Goal: Task Accomplishment & Management: Manage account settings

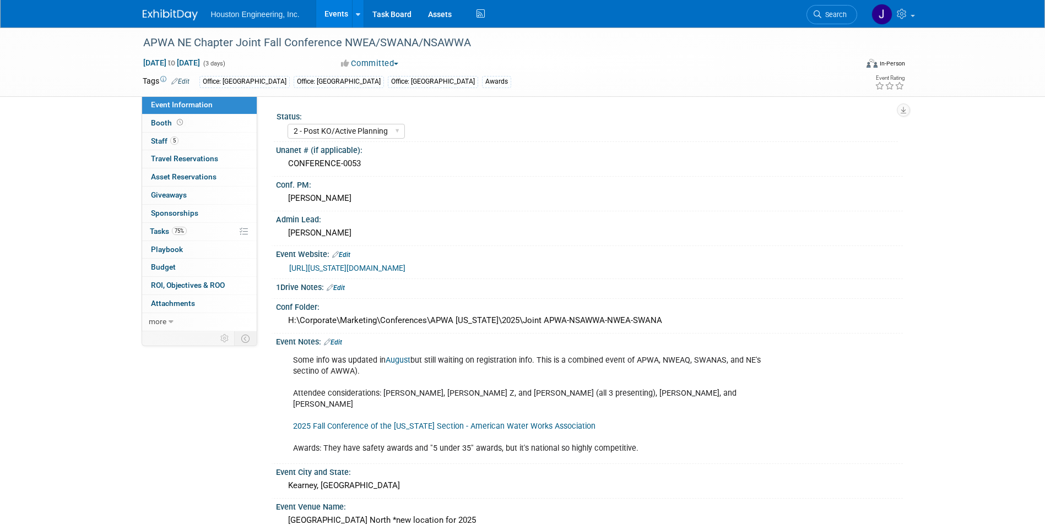
select select "2 - Post KO/Active Planning"
select select "Yes"
select select "Multi-sector/Any/All"
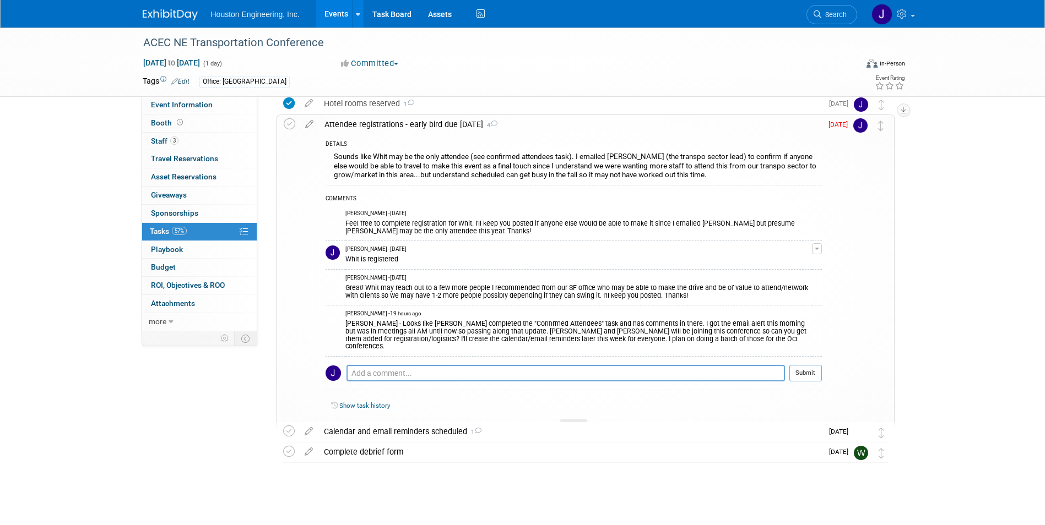
scroll to position [115, 0]
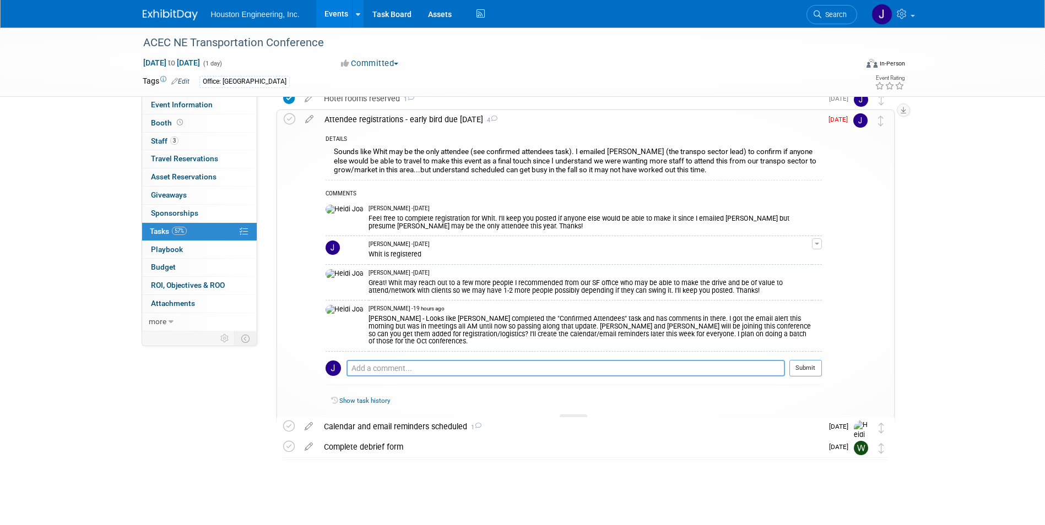
click at [361, 363] on textarea at bounding box center [565, 368] width 438 height 17
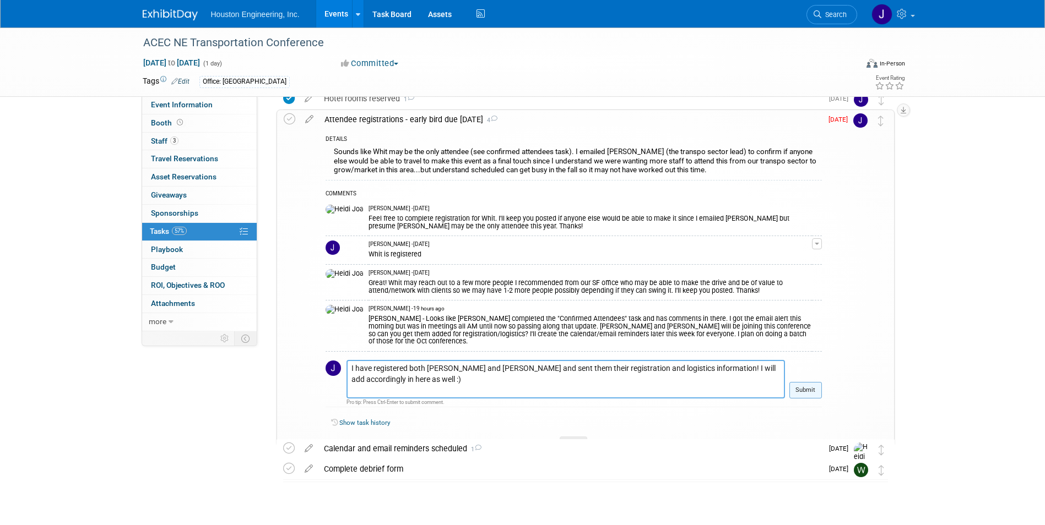
type textarea "I have registered both [PERSON_NAME] and [PERSON_NAME] and sent them their regi…"
click at [809, 383] on button "Submit" at bounding box center [805, 390] width 32 height 17
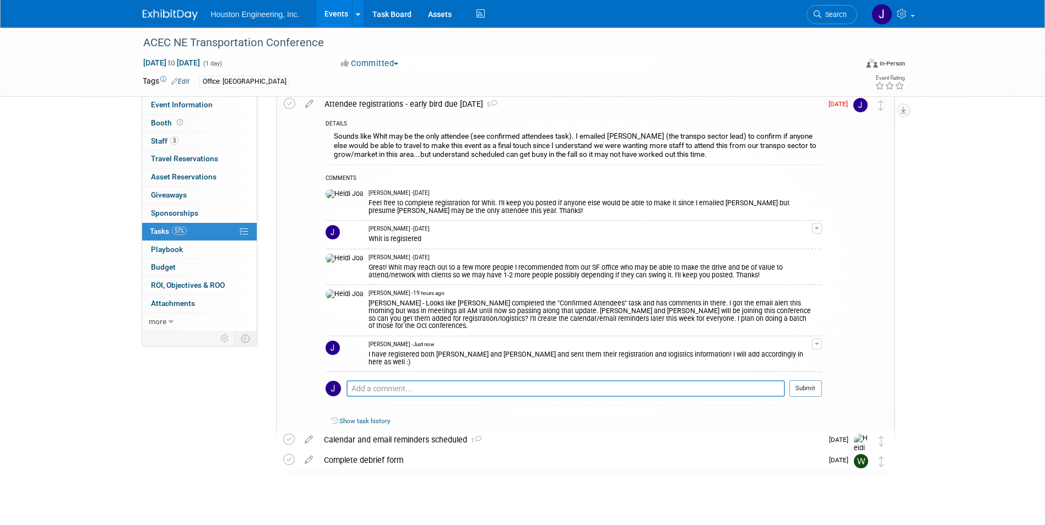
scroll to position [144, 0]
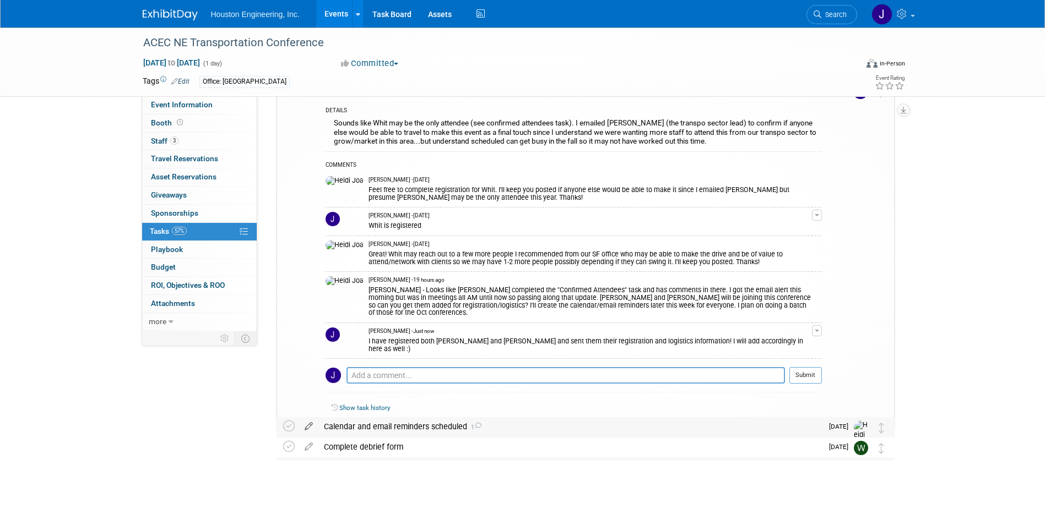
click at [307, 426] on icon at bounding box center [308, 424] width 19 height 14
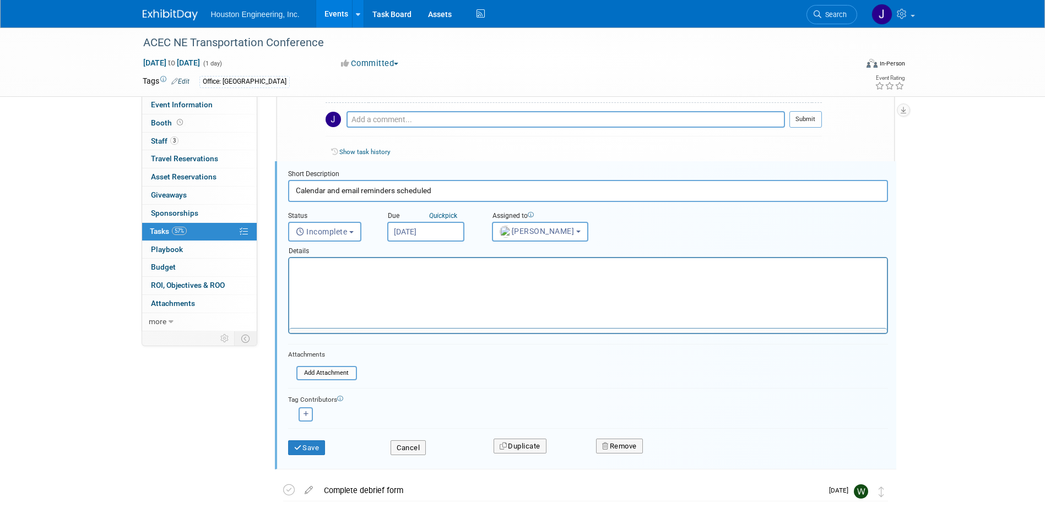
scroll to position [0, 0]
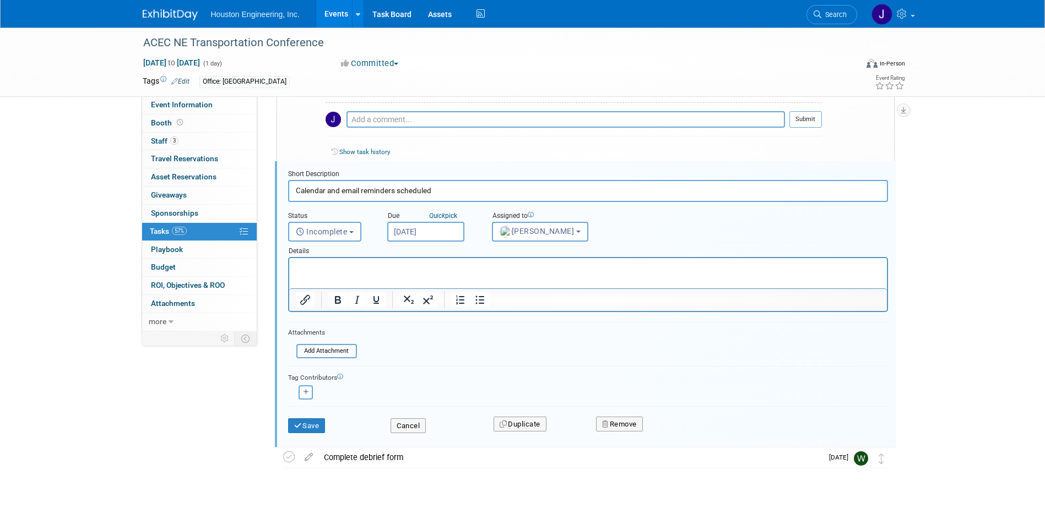
click at [346, 269] on p "Rich Text Area. Press ALT-0 for help." at bounding box center [587, 268] width 585 height 10
click at [356, 233] on button "Incomplete" at bounding box center [324, 232] width 73 height 20
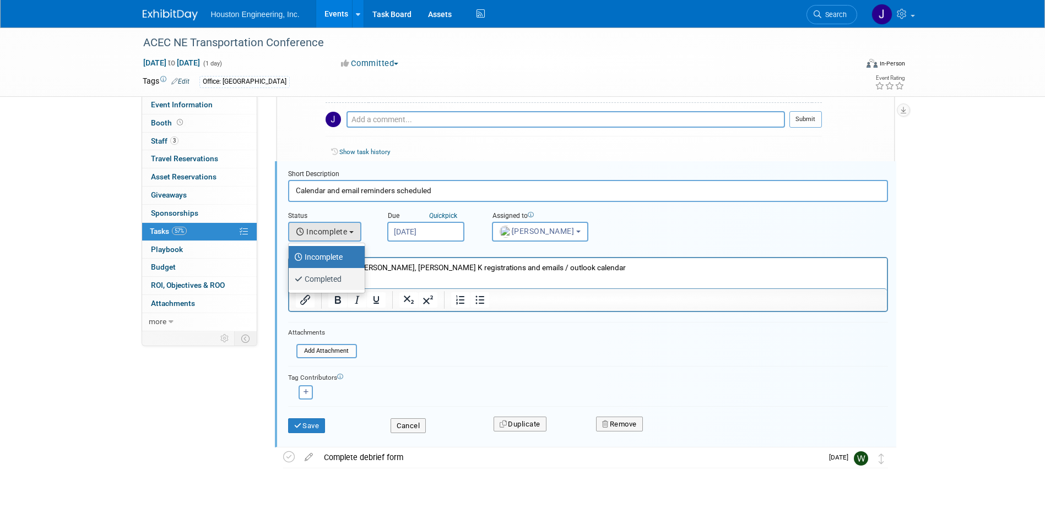
click at [335, 280] on label "Completed" at bounding box center [323, 279] width 59 height 18
click at [290, 280] on input "Completed" at bounding box center [286, 277] width 7 height 7
select select "3"
click at [312, 425] on button "Save" at bounding box center [306, 426] width 37 height 15
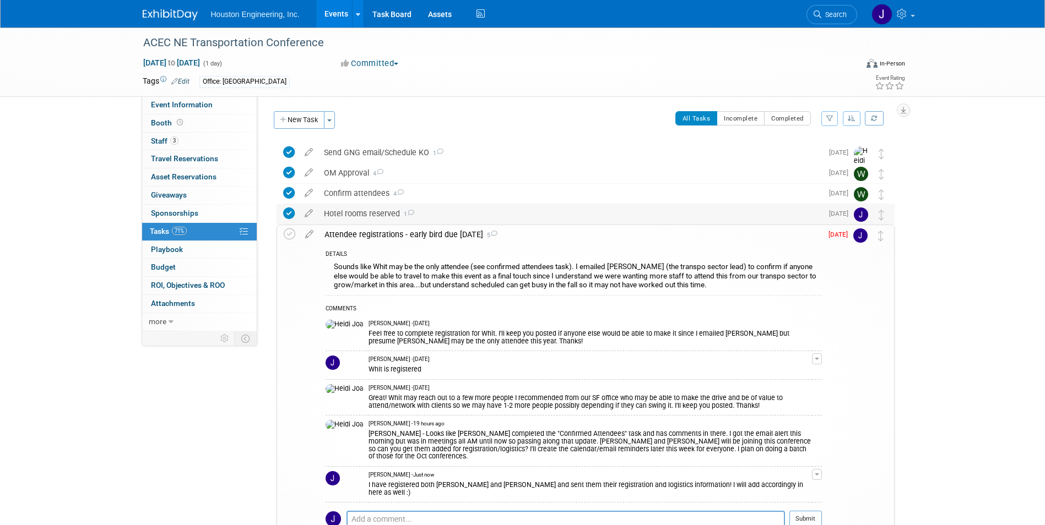
click at [290, 214] on icon at bounding box center [289, 214] width 12 height 12
click at [287, 215] on icon at bounding box center [289, 214] width 12 height 12
click at [380, 215] on div "Hotel rooms reserved 1" at bounding box center [570, 213] width 504 height 19
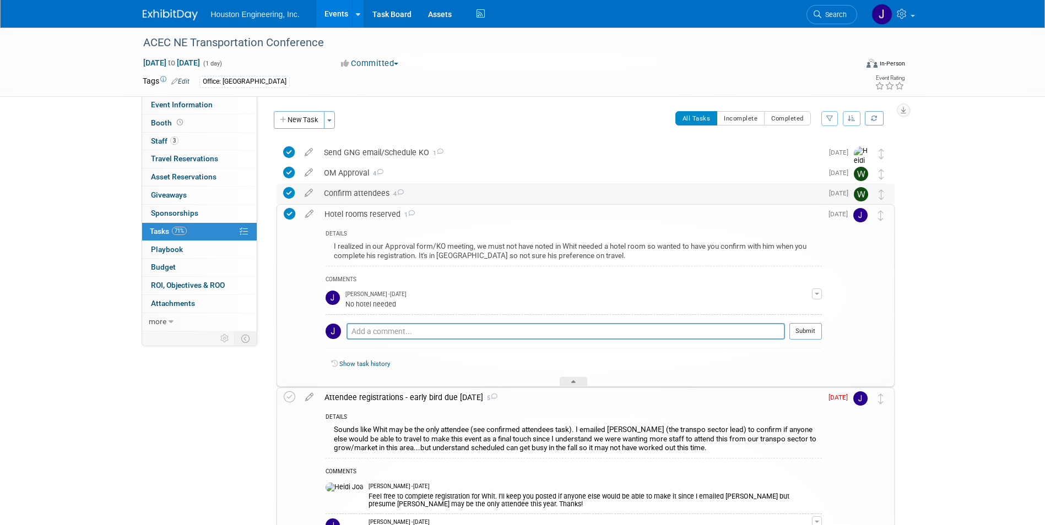
click at [380, 192] on div "Confirm attendees 4" at bounding box center [570, 193] width 504 height 19
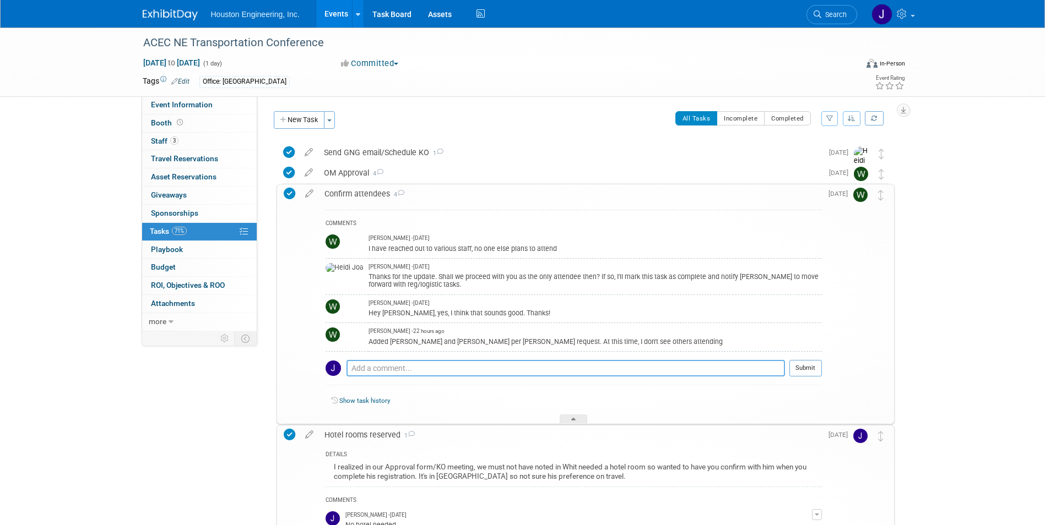
click at [482, 374] on textarea at bounding box center [565, 368] width 438 height 17
type textarea "Added these two and registered them as well. Both have outlook invite on calend…"
click at [786, 365] on td "Submit" at bounding box center [803, 372] width 37 height 25
click at [805, 367] on button "Submit" at bounding box center [805, 368] width 32 height 17
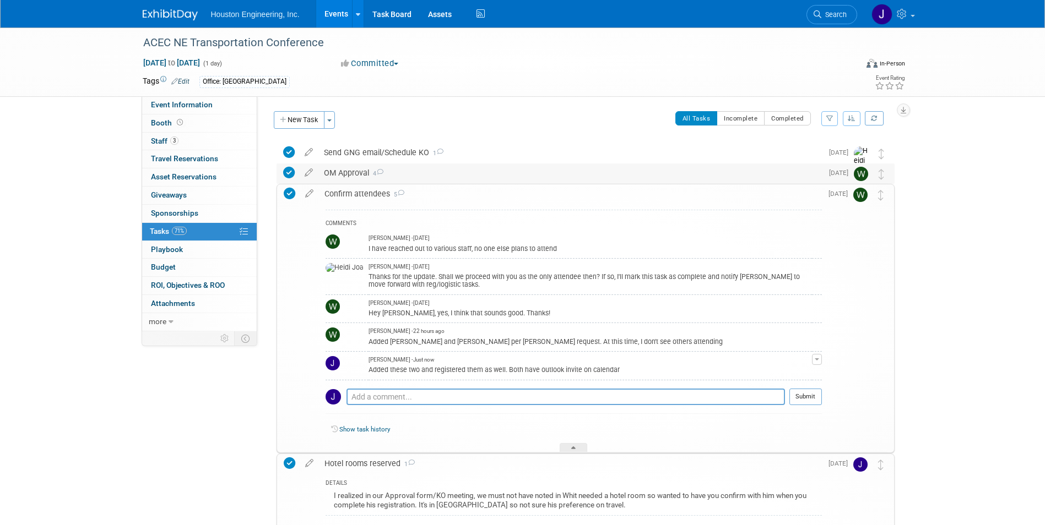
click at [343, 171] on div "OM Approval 4" at bounding box center [570, 173] width 504 height 19
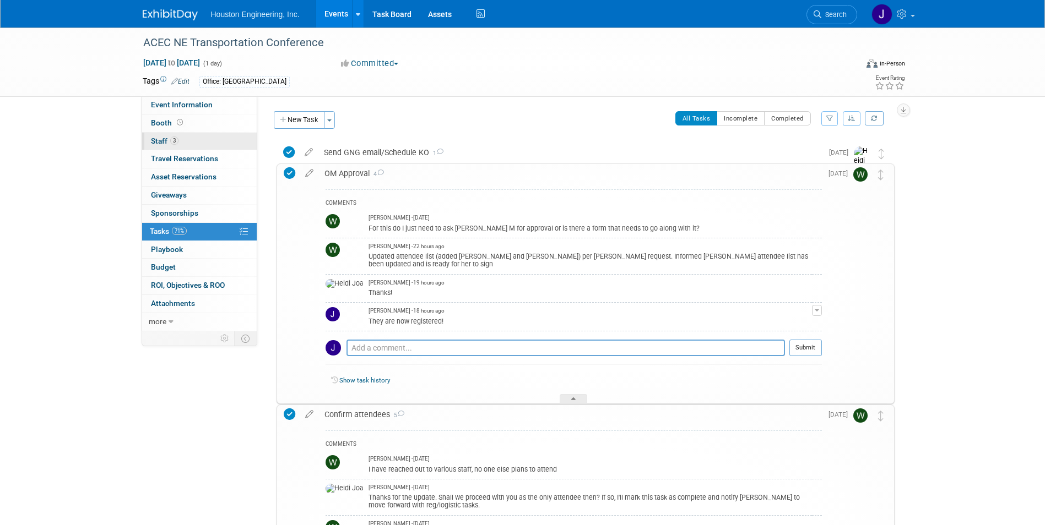
click at [160, 140] on span "Staff 3" at bounding box center [165, 141] width 28 height 9
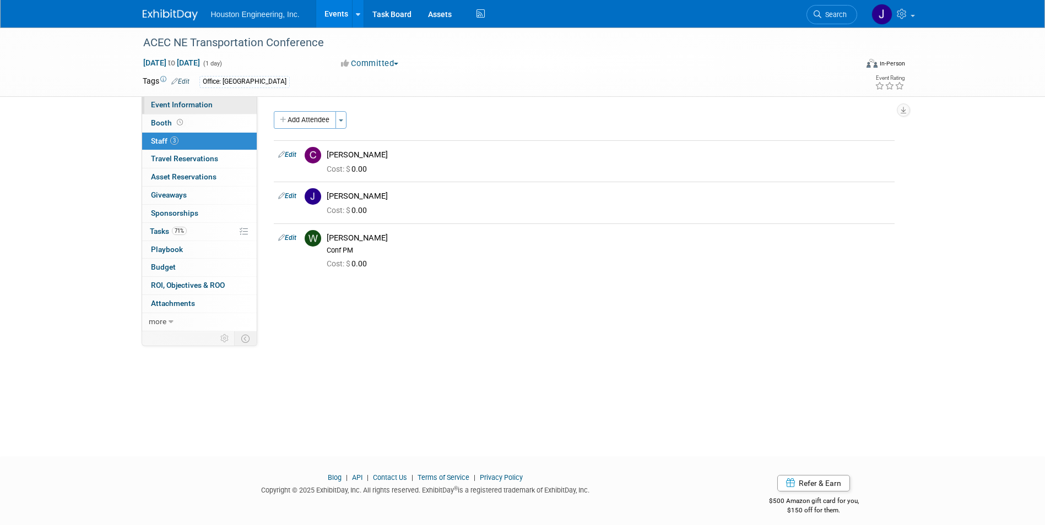
click at [193, 103] on span "Event Information" at bounding box center [182, 104] width 62 height 9
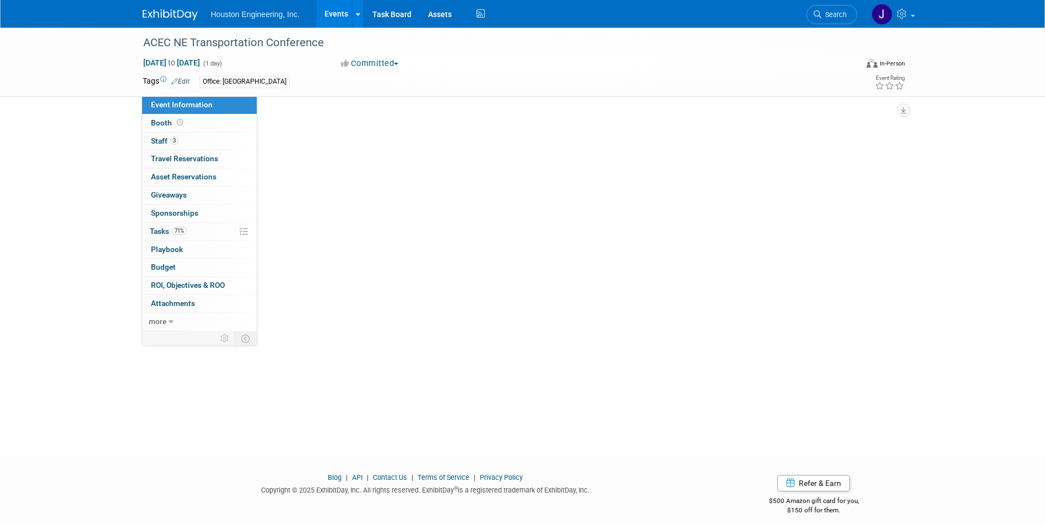
select select "2 - Post KO/Active Planning"
select select "No"
select select "Multi-sector/Any/All"
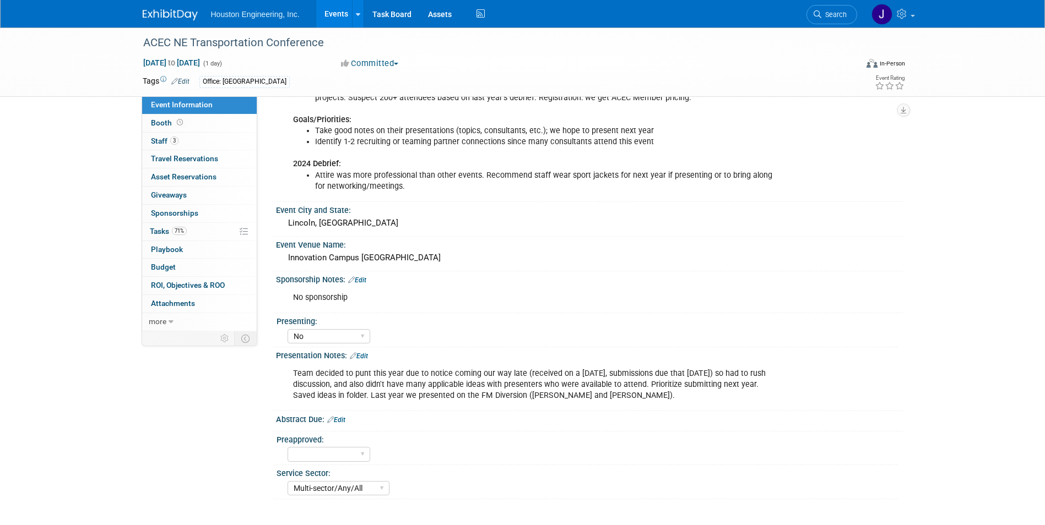
scroll to position [330, 0]
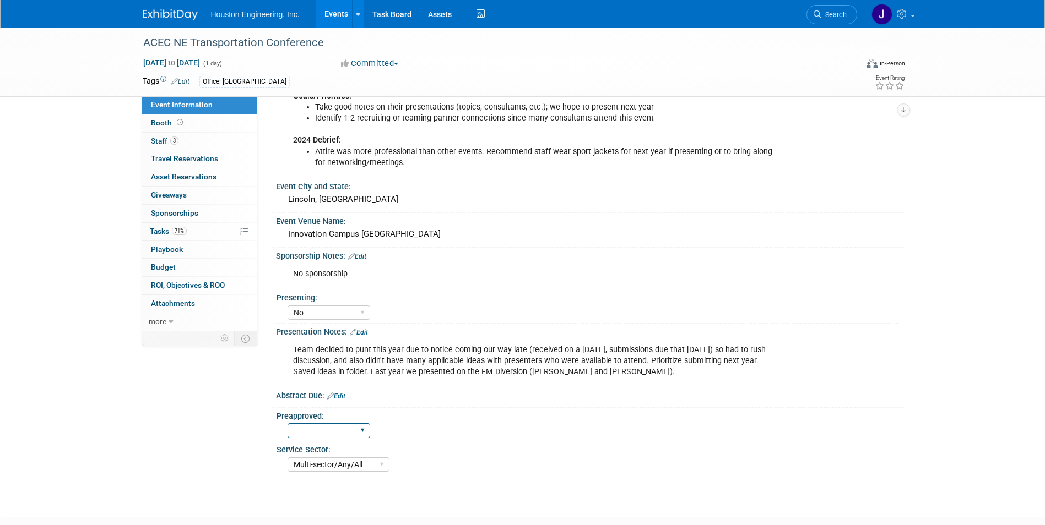
click at [341, 433] on select "Yes No" at bounding box center [328, 430] width 83 height 15
click at [428, 392] on div "Abstract Due: Edit" at bounding box center [589, 395] width 627 height 14
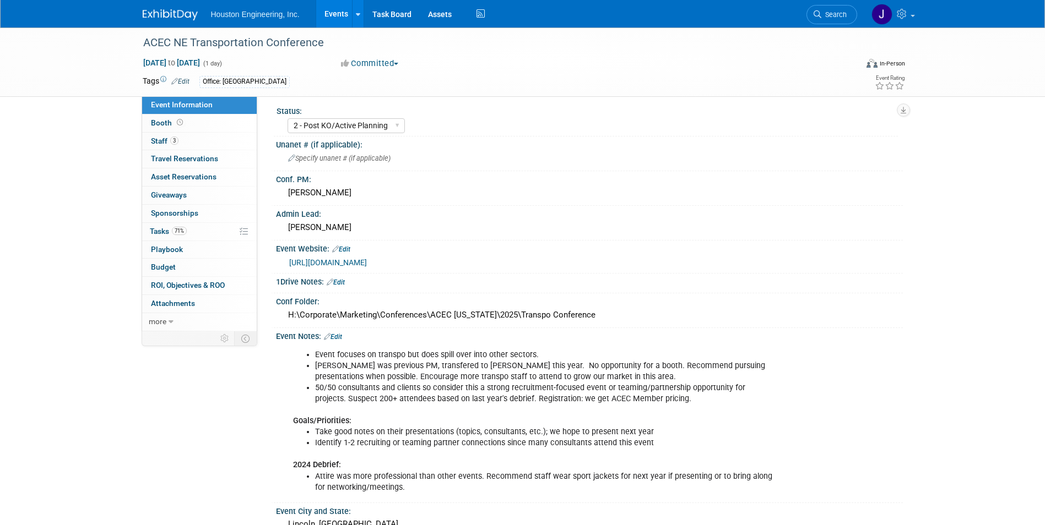
scroll to position [0, 0]
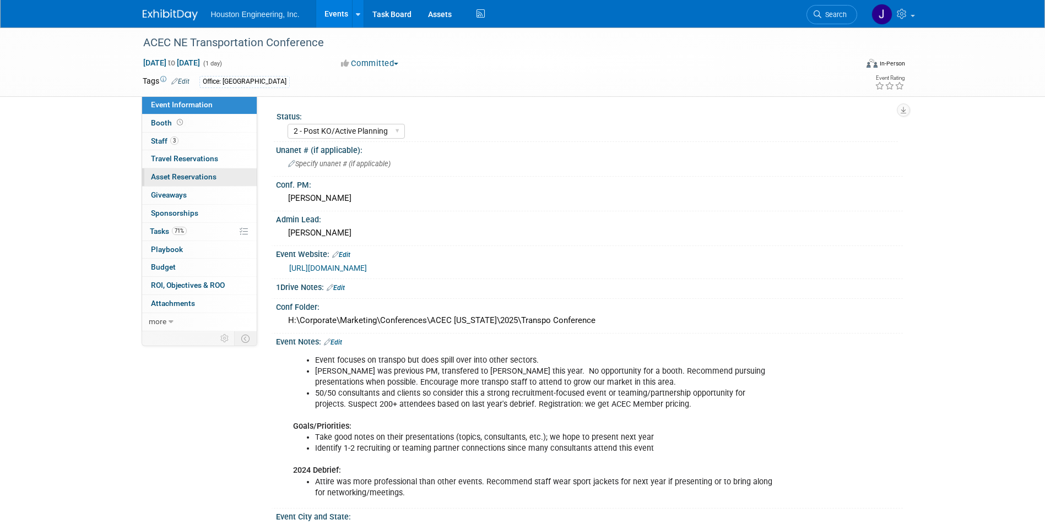
click at [182, 176] on span "Asset Reservations 0" at bounding box center [184, 176] width 66 height 9
